Goal: Communication & Community: Ask a question

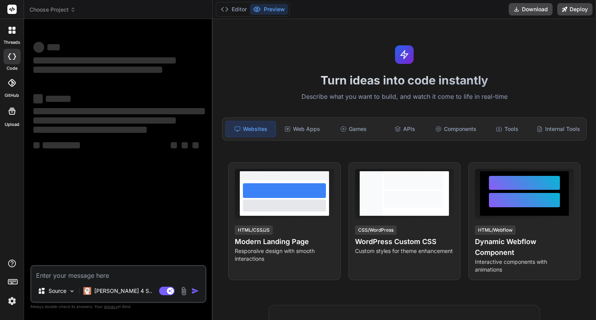
type textarea "x"
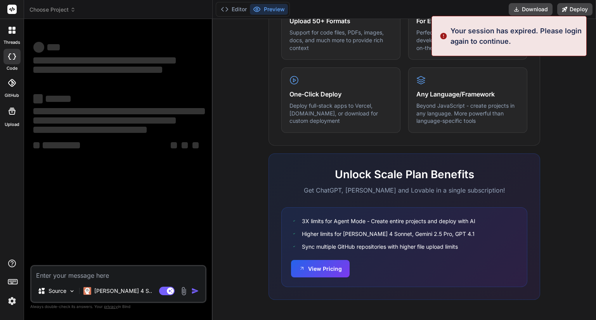
scroll to position [0, 383]
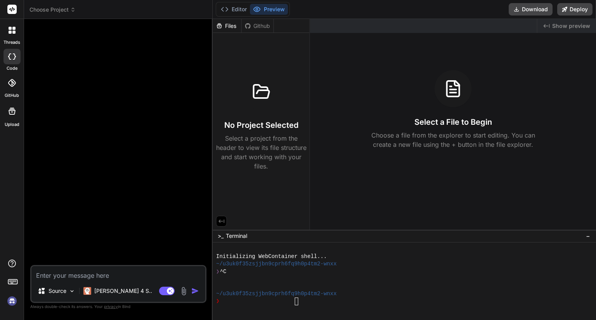
click at [12, 301] on img at bounding box center [11, 301] width 13 height 13
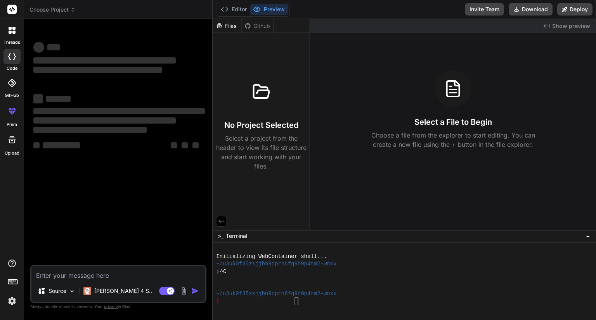
type textarea "x"
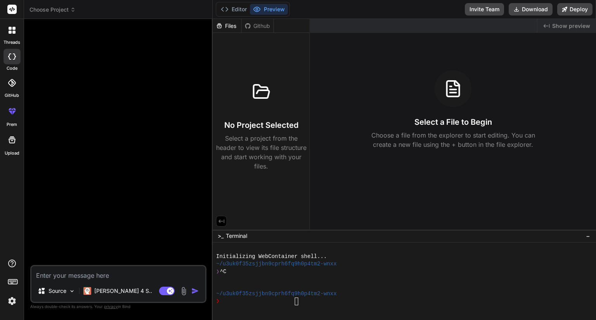
click at [84, 280] on div "Source Claude 4 S.. Agent Mode. When this toggle is activated, AI automatically…" at bounding box center [118, 284] width 176 height 38
click at [90, 274] on textarea at bounding box center [118, 273] width 174 height 14
click at [85, 274] on textarea at bounding box center [118, 273] width 174 height 14
paste textarea "h"
type textarea "h"
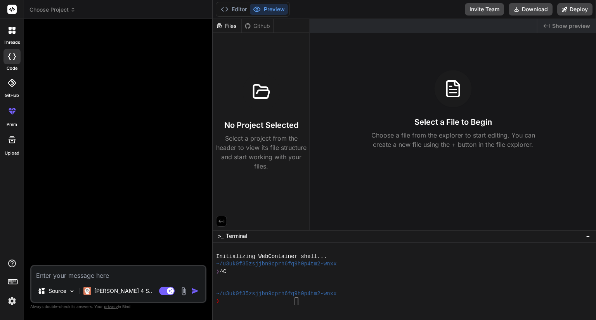
type textarea "x"
type textarea "hi"
type textarea "x"
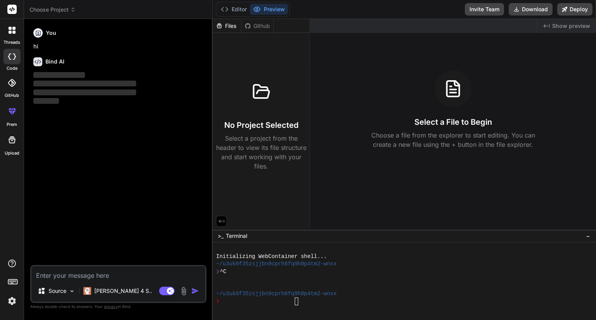
type textarea "h"
type textarea "x"
type textarea "hj"
type textarea "x"
type textarea "hjh"
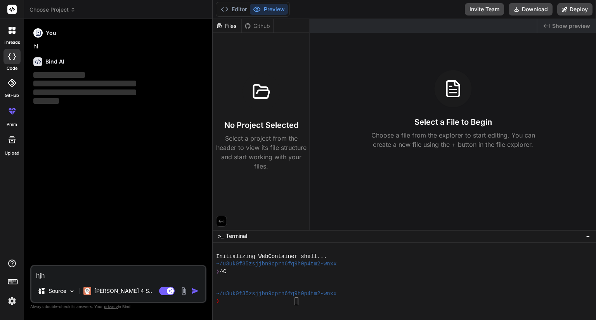
type textarea "x"
type textarea "hj"
type textarea "x"
type textarea "h"
type textarea "x"
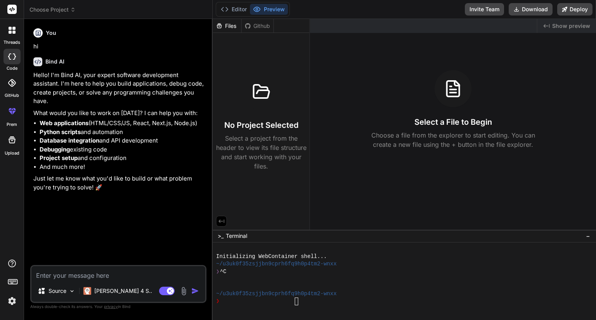
type textarea "x"
click at [115, 277] on textarea at bounding box center [118, 273] width 174 height 14
click at [111, 275] on textarea at bounding box center [118, 273] width 174 height 14
paste textarea "h"
type textarea "h"
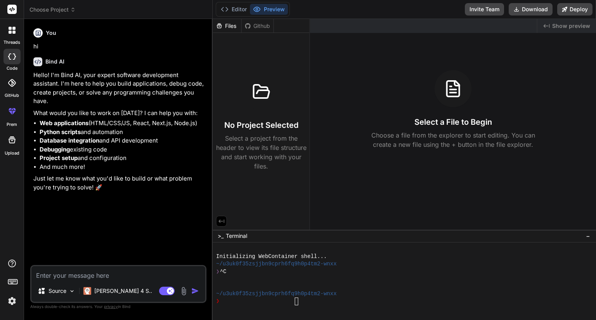
type textarea "x"
type textarea "hu"
type textarea "x"
type textarea "h"
type textarea "x"
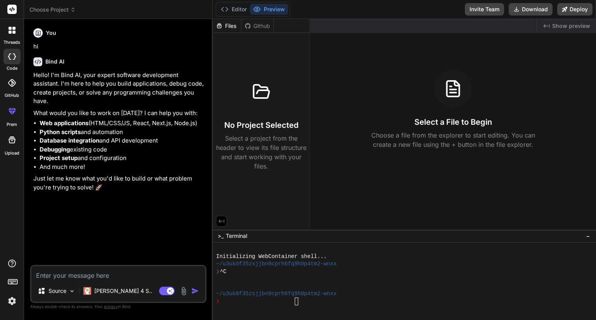
type textarea "x"
click at [125, 275] on textarea at bounding box center [118, 273] width 174 height 14
paste textarea "image manager html: <div class="title-container"> <div class="title">{{ title }…"
type textarea "image manager html: <div class="title-container"> <div class="title">{{ title }…"
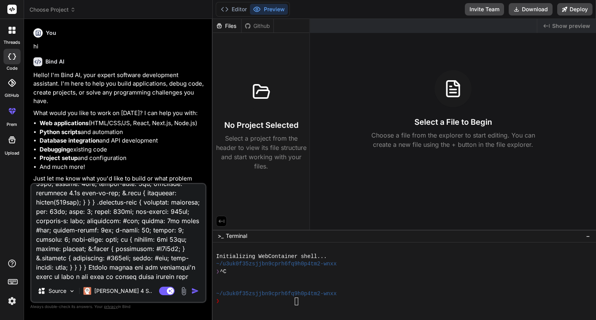
type textarea "x"
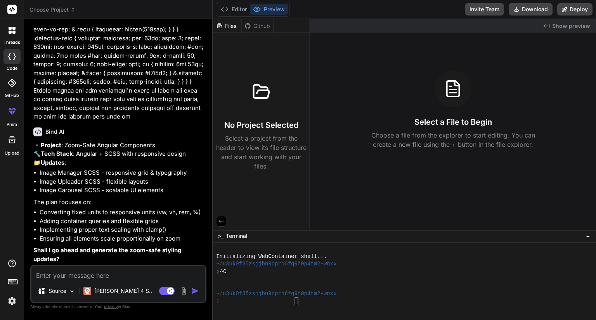
scroll to position [1939, 0]
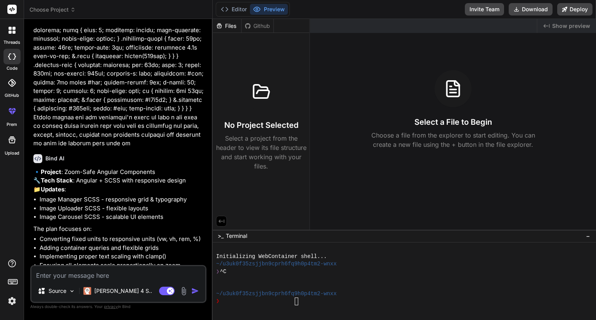
type textarea "x"
type textarea "y"
type textarea "x"
type textarea "ye"
type textarea "x"
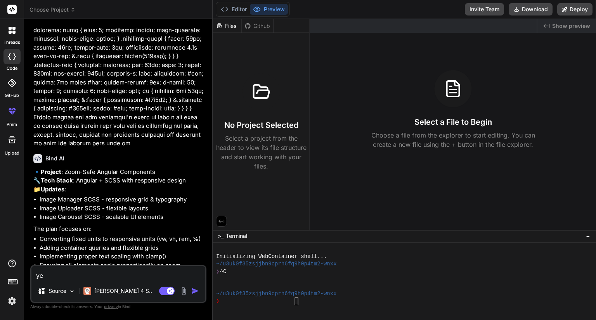
type textarea "yes"
type textarea "x"
type textarea "yes"
type textarea "x"
type textarea "yes p"
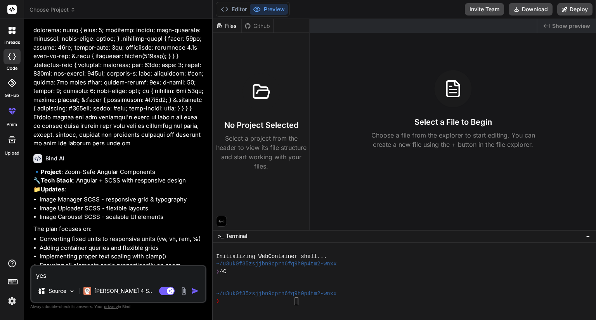
type textarea "x"
type textarea "yes pl"
type textarea "x"
type textarea "yes ple"
type textarea "x"
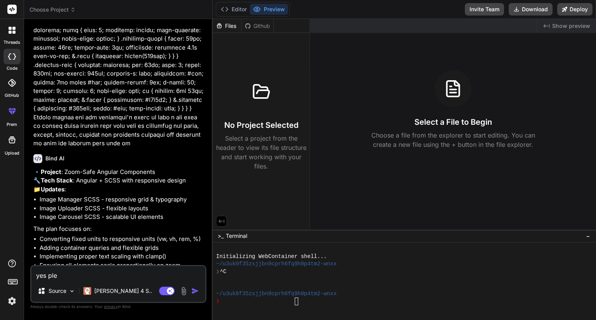
type textarea "yes plea"
type textarea "x"
type textarea "yes pleas"
type textarea "x"
type textarea "yes please"
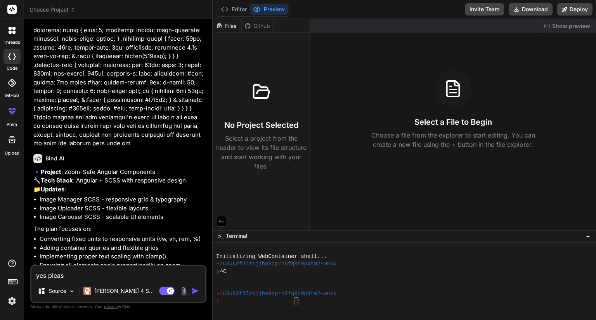
type textarea "x"
type textarea "yes please."
type textarea "x"
type textarea "yes please."
type textarea "x"
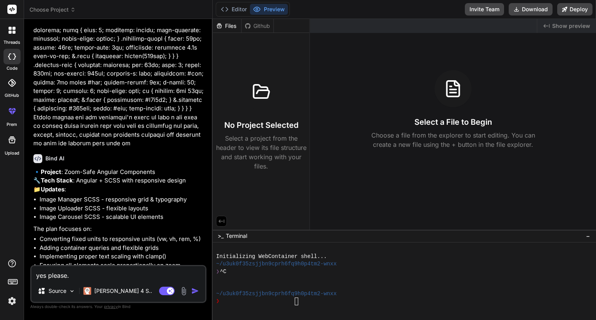
type textarea "yes please. p"
type textarea "x"
type textarea "yes please. pl"
type textarea "x"
type textarea "yes please. ple"
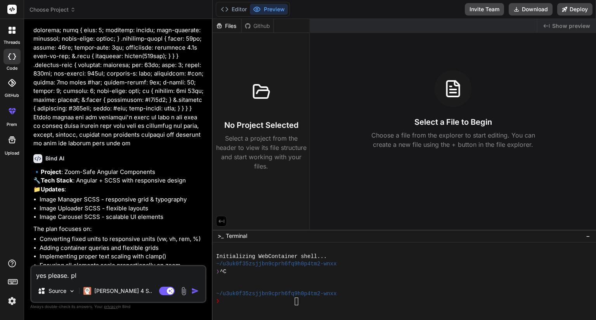
type textarea "x"
type textarea "yes please. plea"
type textarea "x"
type textarea "yes please. [GEOGRAPHIC_DATA]"
type textarea "x"
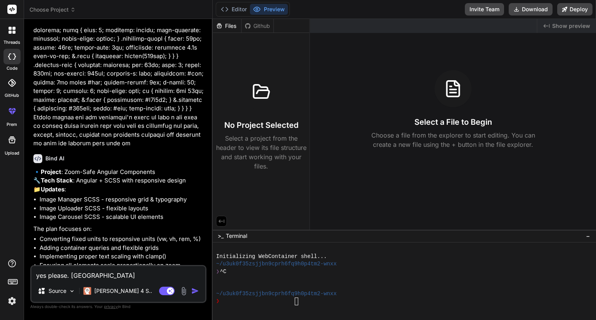
type textarea "yes please. please"
type textarea "x"
type textarea "yes please. please"
type textarea "x"
type textarea "yes please. please d"
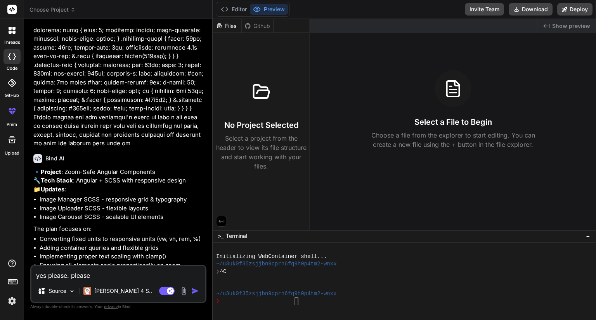
type textarea "x"
type textarea "yes please. please do"
type textarea "x"
type textarea "yes please. please don"
type textarea "x"
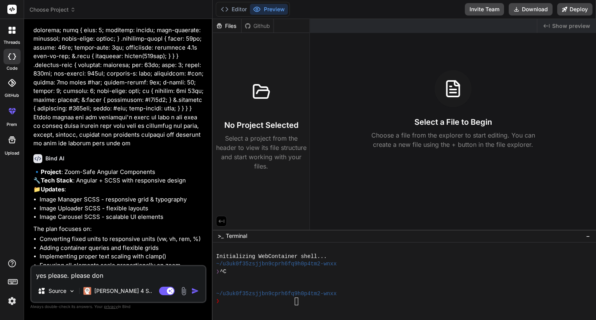
type textarea "yes please. please dono"
type textarea "x"
type textarea "yes please. please donot"
type textarea "x"
type textarea "yes please. please donot"
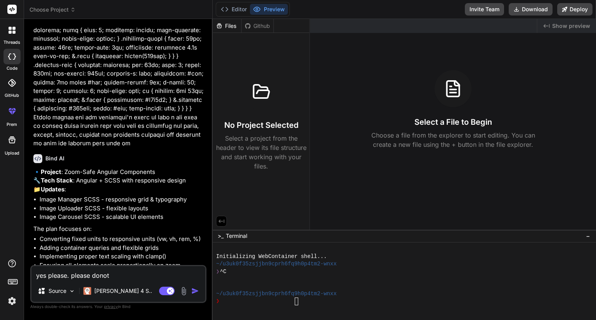
type textarea "x"
type textarea "yes please. please donot c"
type textarea "x"
type textarea "yes please. please donot ch"
type textarea "x"
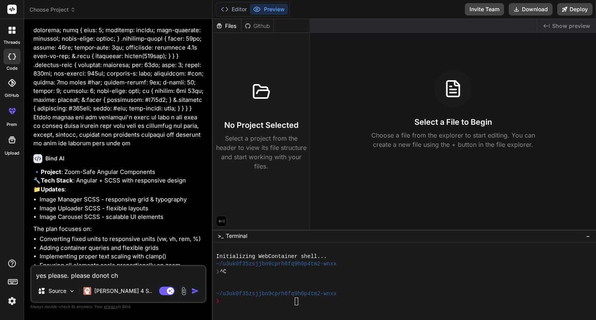
type textarea "yes please. please donot cha"
type textarea "x"
type textarea "yes please. please [PERSON_NAME]"
type textarea "x"
type textarea "yes please. please [PERSON_NAME]"
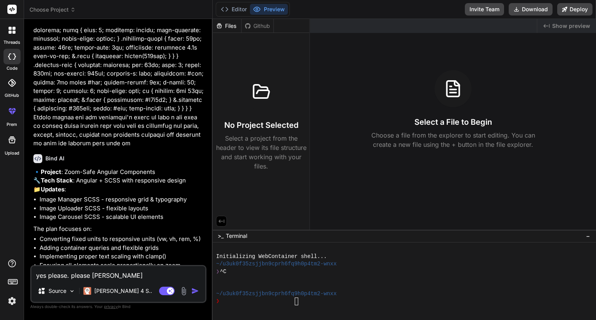
type textarea "x"
type textarea "yes please. please donot change"
type textarea "x"
type textarea "yes please. please donot change"
type textarea "x"
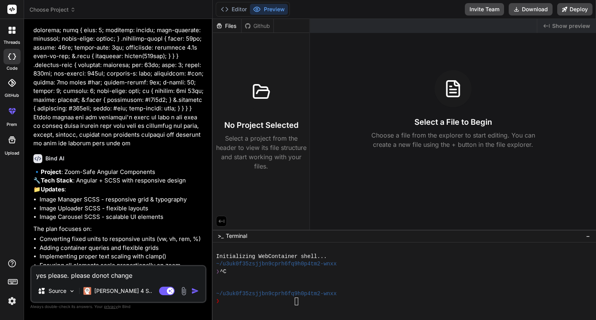
type textarea "yes please. please donot change t"
type textarea "x"
type textarea "yes please. please donot change th"
type textarea "x"
type textarea "yes please. please donot change the"
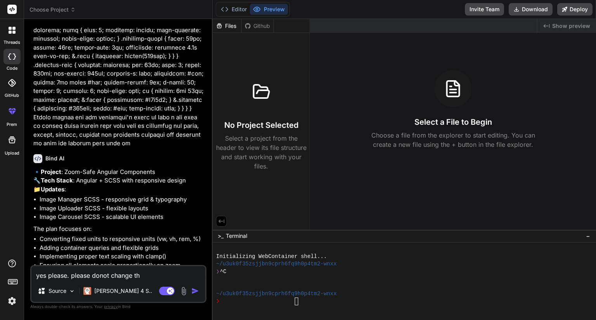
type textarea "x"
type textarea "yes please. please donot change the"
type textarea "x"
type textarea "yes please. please donot change the l"
type textarea "x"
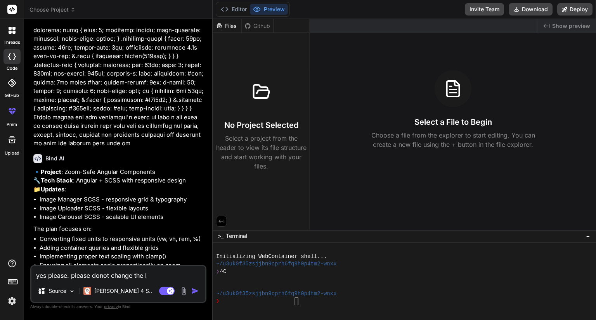
type textarea "yes please. please donot change the lo"
type textarea "x"
type textarea "yes please. please donot change the lok"
type textarea "x"
type textarea "yes please. please donot change the lokk"
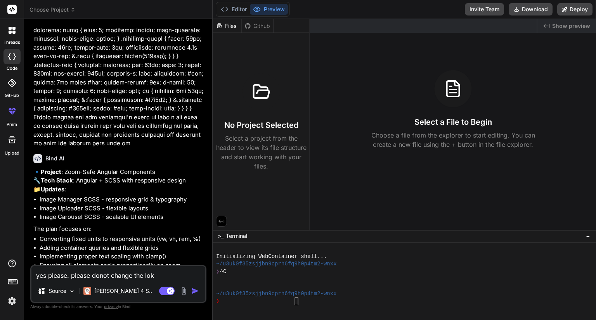
type textarea "x"
type textarea "yes please. please donot change the lok"
type textarea "x"
type textarea "yes please. please donot change the lo"
type textarea "x"
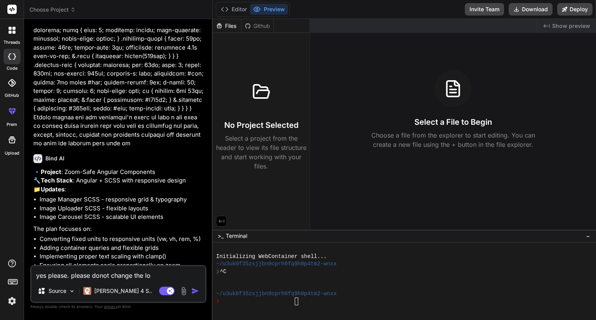
type textarea "yes please. please donot change the loo"
type textarea "x"
type textarea "yes please. please donot change the look"
type textarea "x"
type textarea "yes please. please donot change the look"
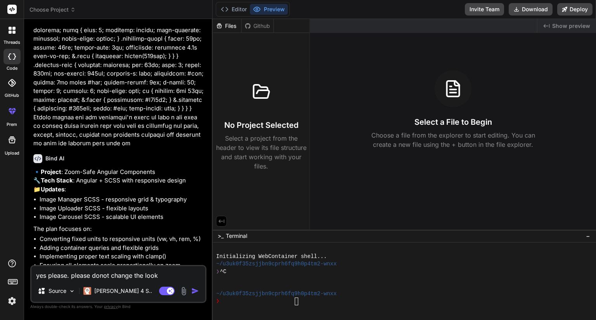
type textarea "x"
type textarea "yes please. please donot change the look a"
type textarea "x"
type textarea "yes please. please donot change the look an"
type textarea "x"
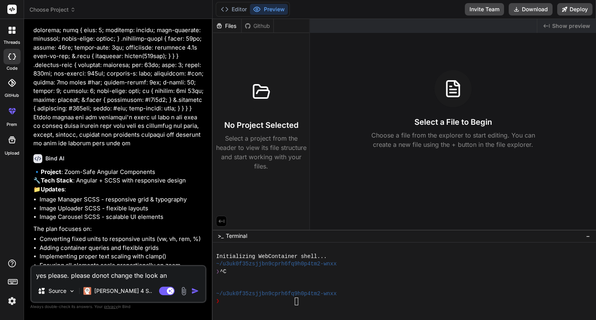
type textarea "yes please. please donot change the look and"
type textarea "x"
type textarea "yes please. please donot change the look and"
type textarea "x"
type textarea "yes please. please donot change the look and f"
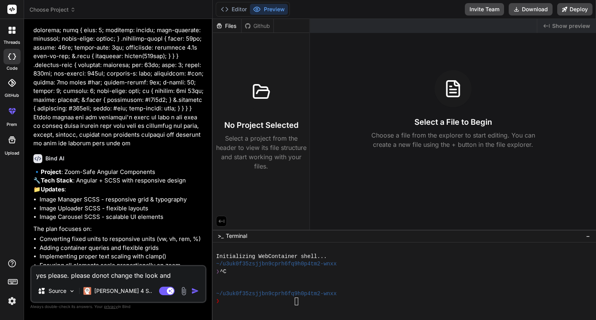
type textarea "x"
type textarea "yes please. please donot change the look and fe"
type textarea "x"
type textarea "yes please. please donot change the look and fee"
type textarea "x"
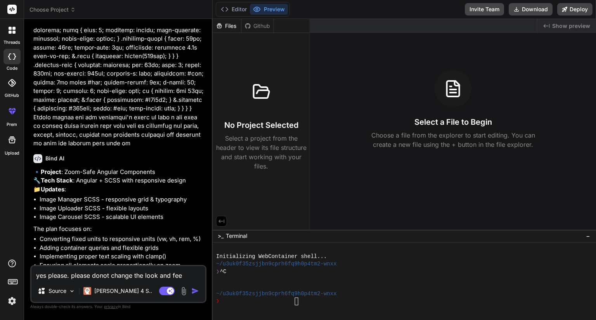
type textarea "yes please. please donot change the look and feel"
type textarea "x"
type textarea "yes please. please donot change the look and feel"
type textarea "x"
type textarea "yes please. please donot change the look and feel o"
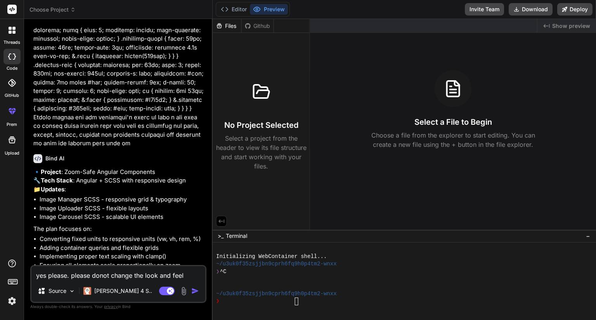
type textarea "x"
type textarea "yes please. please donot change the look and feel of"
type textarea "x"
type textarea "yes please. please donot change the look and feel of"
type textarea "x"
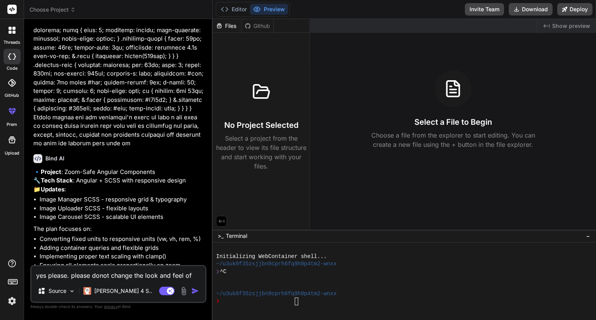
type textarea "yes please. please donot change the look and feel of t"
type textarea "x"
type textarea "yes please. please donot change the look and feel of th"
type textarea "x"
type textarea "yes please. please donot change the look and feel of the"
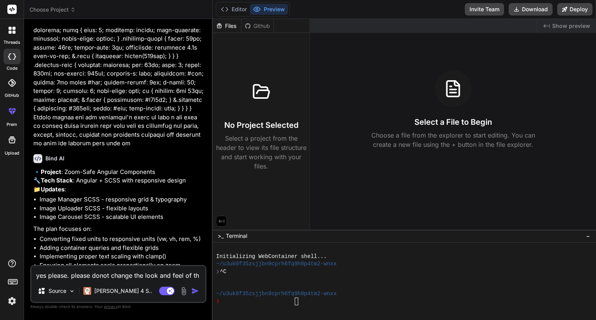
type textarea "x"
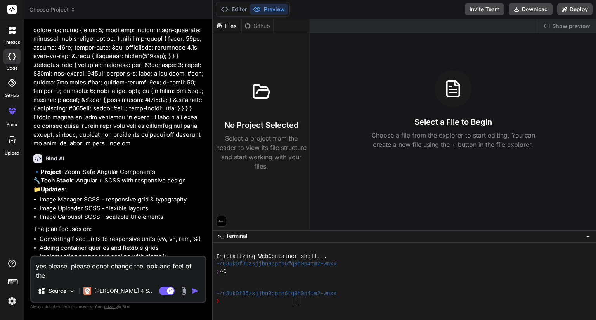
type textarea "yes please. please donot change the look and feel of the"
type textarea "x"
type textarea "yes please. please donot change the look and feel of the U"
type textarea "x"
type textarea "yes please. please donot change the look and feel of the Ui"
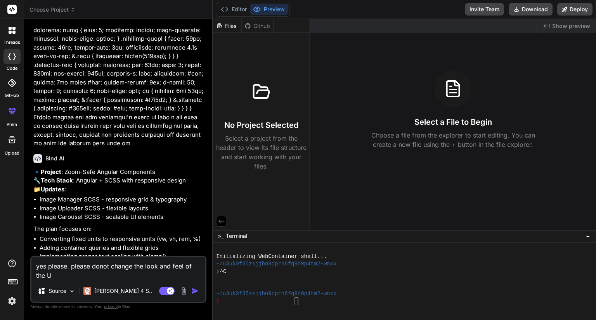
type textarea "x"
type textarea "yes please. please donot change the look and feel of the Ui"
type textarea "x"
type textarea "yes please. please donot change the look and feel of the Ui c"
type textarea "x"
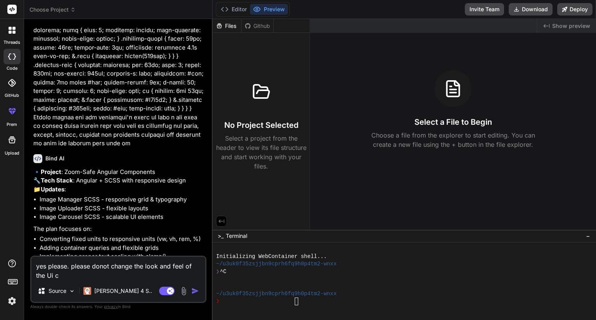
type textarea "yes please. please donot change the look and feel of the Ui ci"
type textarea "x"
type textarea "yes please. please donot change the look and feel of the Ui c"
type textarea "x"
type textarea "yes please. please donot change the look and feel of the Ui co"
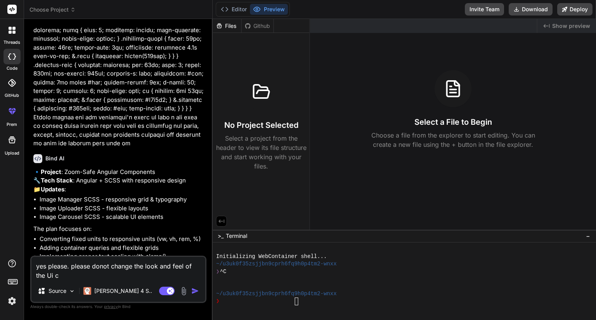
type textarea "x"
type textarea "yes please. please donot change the look and feel of the Ui com"
type textarea "x"
type textarea "yes please. please donot change the look and feel of the Ui comp"
type textarea "x"
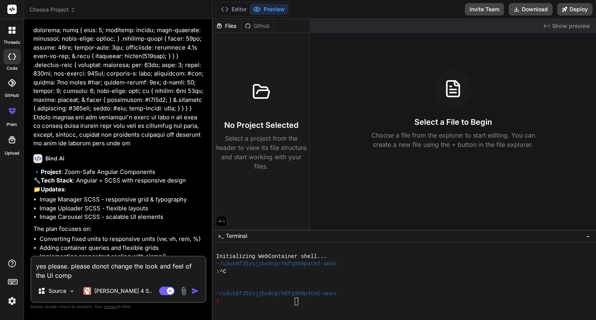
type textarea "yes please. please donot change the look and feel of the Ui compo"
type textarea "x"
type textarea "yes please. please donot change the look and feel of the Ui compon"
type textarea "x"
type textarea "yes please. please donot change the look and feel of the Ui compone"
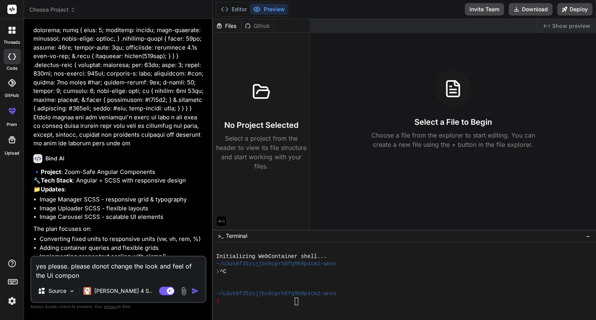
type textarea "x"
type textarea "yes please. please donot change the look and feel of the Ui componen"
type textarea "x"
type textarea "yes please. please donot change the look and feel of the Ui component"
type textarea "x"
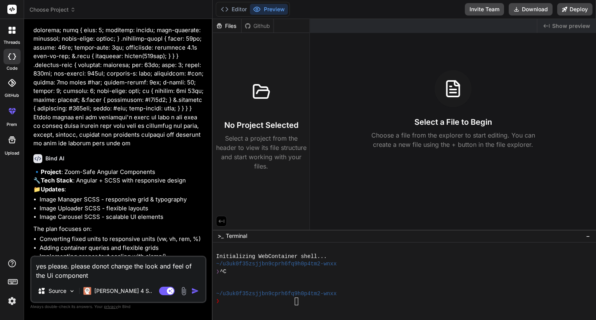
type textarea "yes please. please donot change the look and feel of the Ui components"
type textarea "x"
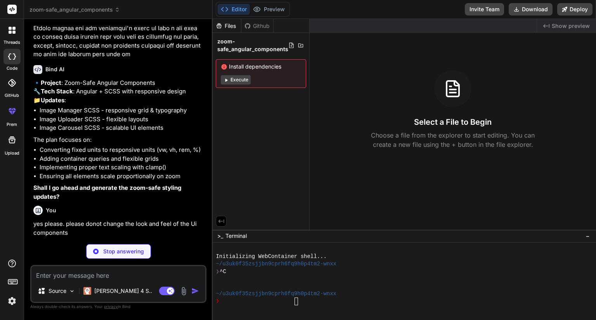
scroll to position [0, 0]
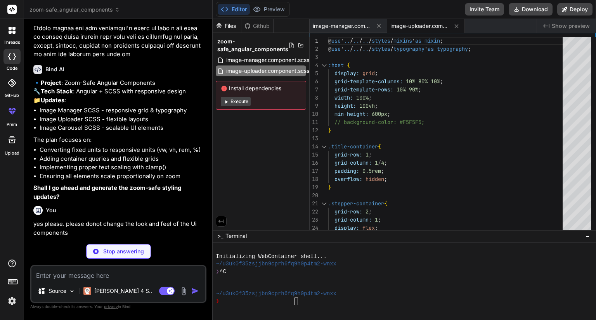
type textarea "x"
type textarea "} .custom-dropdown { width: clamp(120px, 20vw, 180px); min-width: 120px; } }"
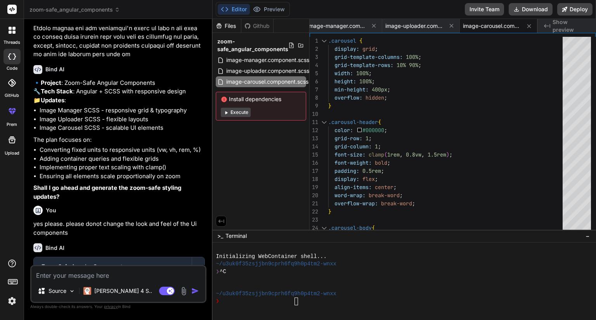
type textarea "x"
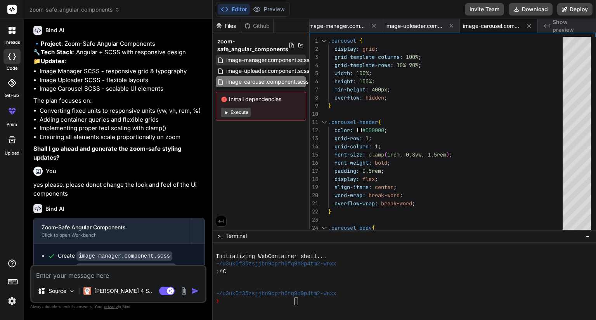
click at [269, 58] on span "image-manager.component.scss" at bounding box center [267, 59] width 85 height 9
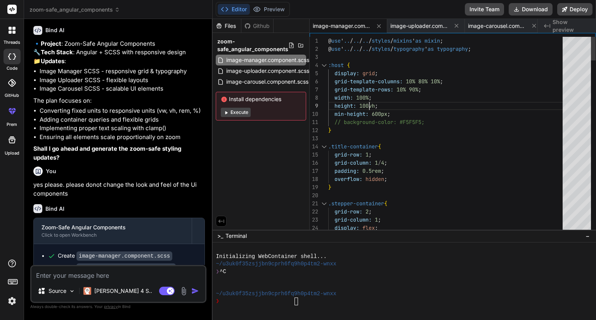
scroll to position [0, 0]
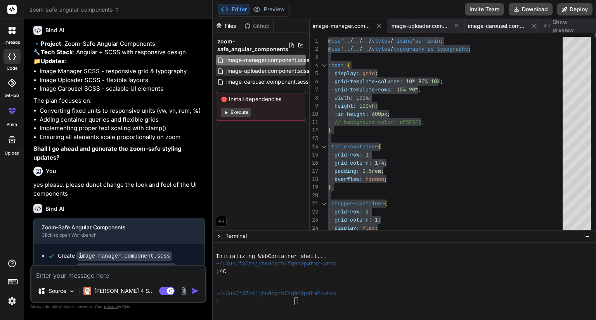
click at [268, 72] on span "image-uploader.component.scss" at bounding box center [267, 70] width 85 height 9
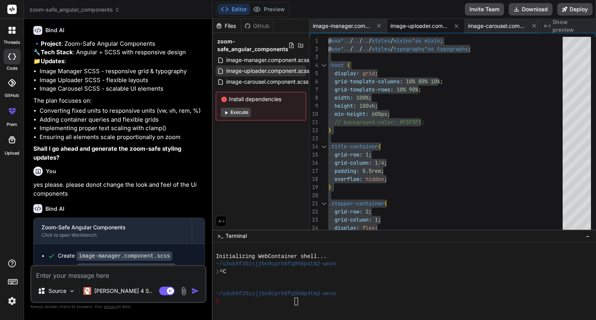
click at [272, 71] on span "image-uploader.component.scss" at bounding box center [267, 70] width 85 height 9
click at [270, 57] on span "image-manager.component.scss" at bounding box center [267, 59] width 85 height 9
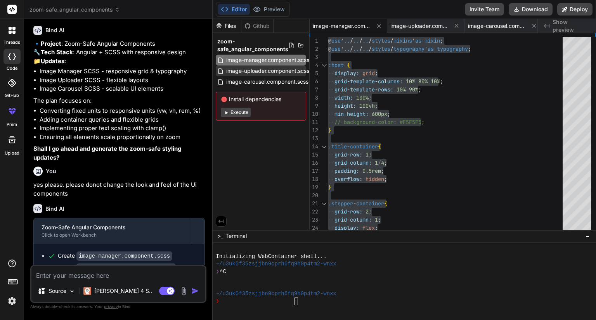
click at [268, 69] on span "image-uploader.component.scss" at bounding box center [267, 70] width 85 height 9
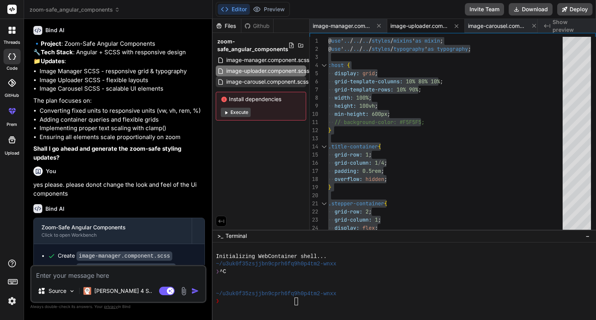
click at [260, 83] on span "image-carousel.component.scss" at bounding box center [267, 81] width 84 height 9
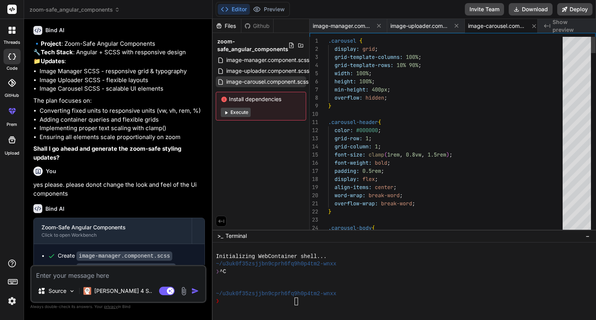
scroll to position [0, 5]
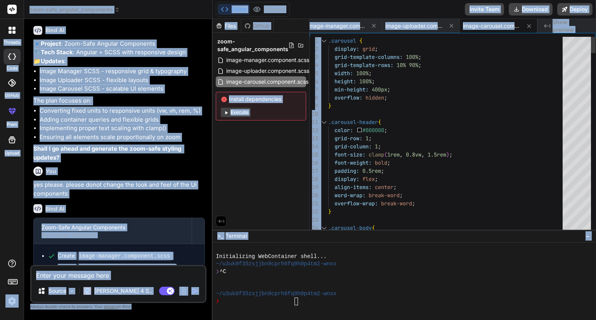
copy body "loremip dolo SitAme cons Adipis elit-sedd_eiusmod_temporinci Utlabor etdo Magna…"
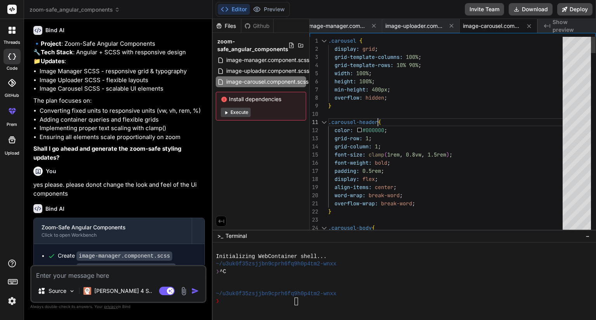
scroll to position [0, 0]
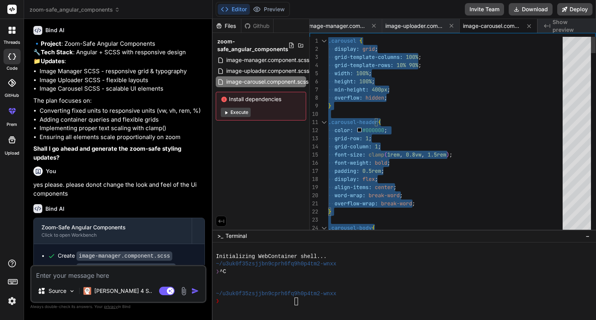
type textarea ".carousel { display: grid; grid-template-columns: 100%; grid-template-rows: 10%…"
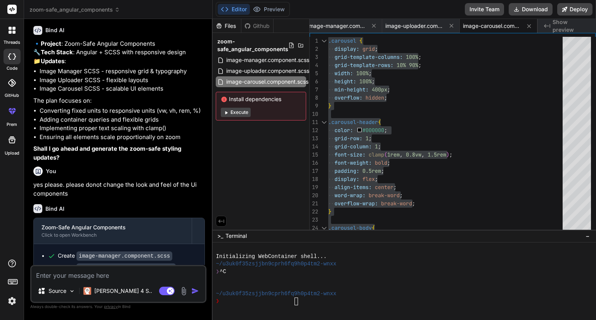
click at [78, 277] on textarea at bounding box center [118, 273] width 174 height 14
type textarea "D"
type textarea "x"
type textarea "Do"
type textarea "x"
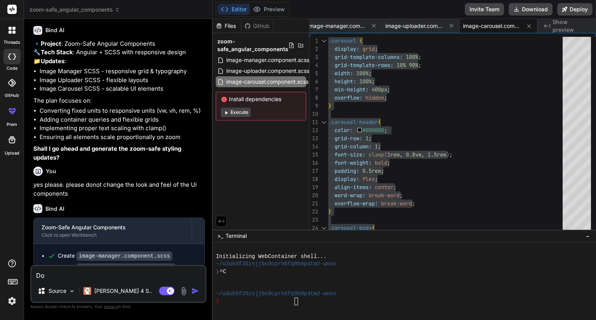
type textarea "Do"
type textarea "x"
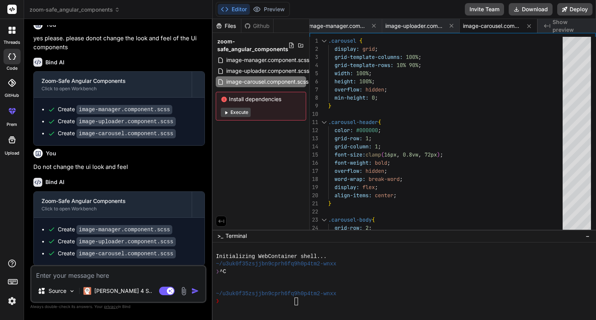
scroll to position [2187, 0]
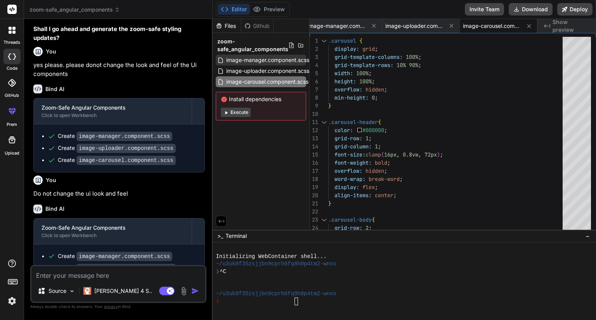
click at [251, 64] on span "image-manager.component.scss" at bounding box center [267, 59] width 85 height 9
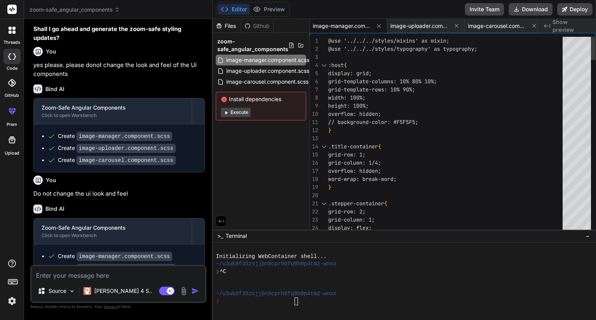
scroll to position [0, 0]
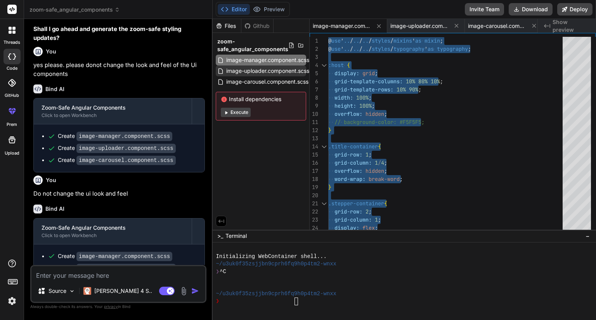
click at [268, 72] on span "image-uploader.component.scss" at bounding box center [267, 70] width 85 height 9
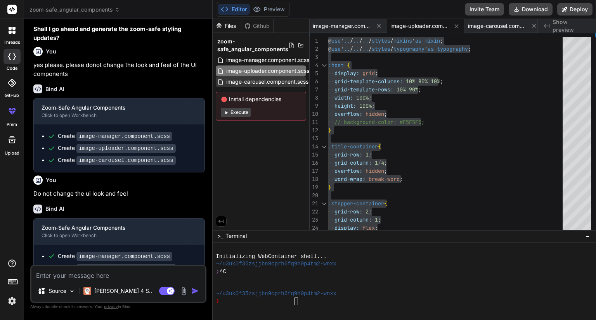
click at [255, 80] on span "image-carousel.component.scss" at bounding box center [267, 81] width 84 height 9
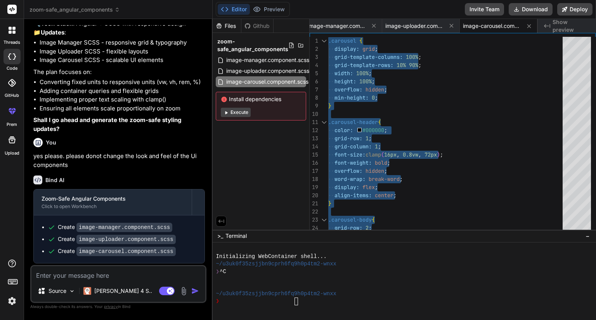
scroll to position [2187, 0]
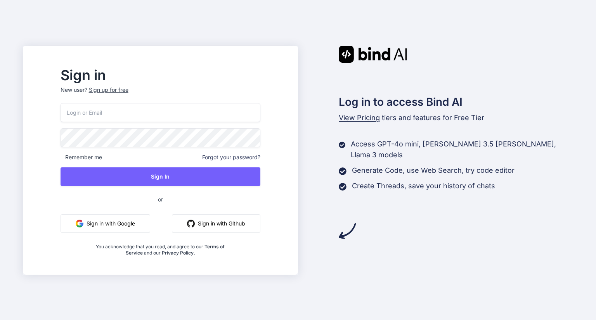
click at [117, 217] on button "Sign in with Google" at bounding box center [106, 223] width 90 height 19
